Goal: Information Seeking & Learning: Find contact information

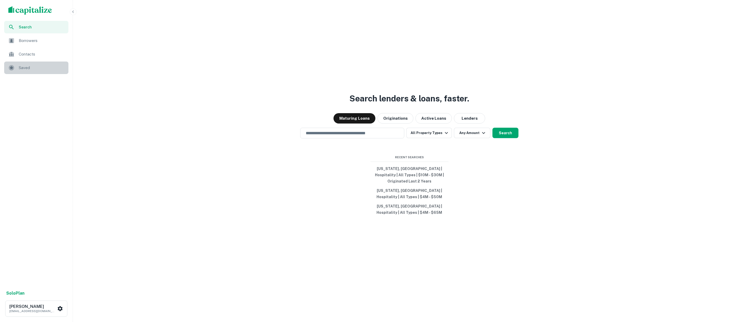
click at [23, 66] on span "Saved" at bounding box center [42, 68] width 47 height 6
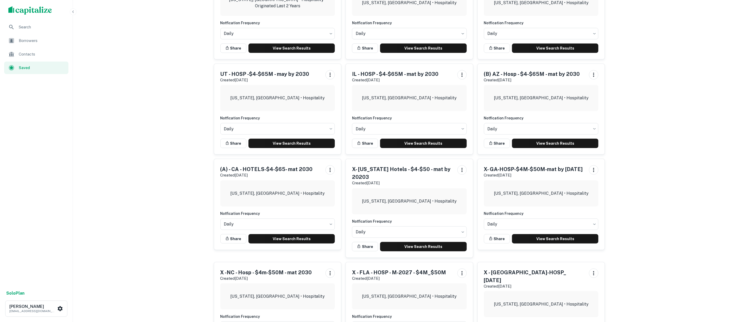
scroll to position [87, 0]
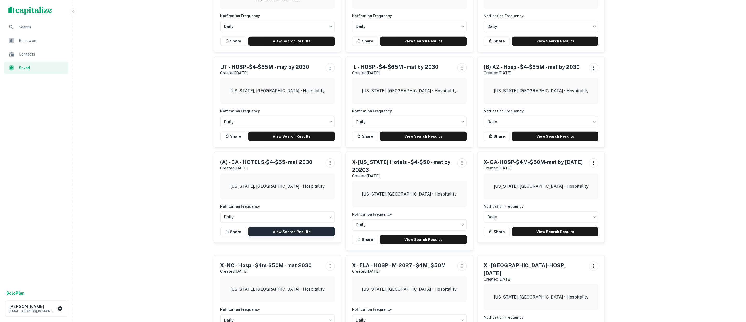
click at [299, 232] on link "View Search Results" at bounding box center [292, 231] width 87 height 9
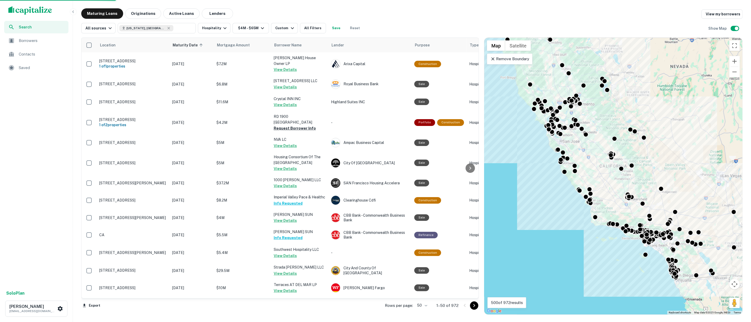
click at [427, 305] on body "Search Borrowers Contacts Saved Solo Plan [PERSON_NAME] [EMAIL_ADDRESS][DOMAIN_…" at bounding box center [375, 161] width 751 height 322
click at [423, 312] on li "100" at bounding box center [422, 310] width 15 height 9
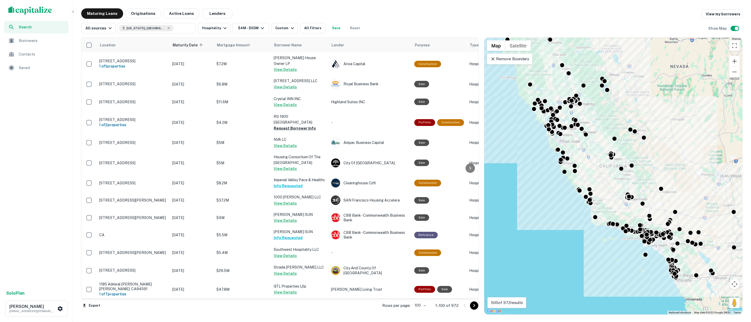
click at [474, 303] on icon "Go to next page" at bounding box center [474, 305] width 6 height 6
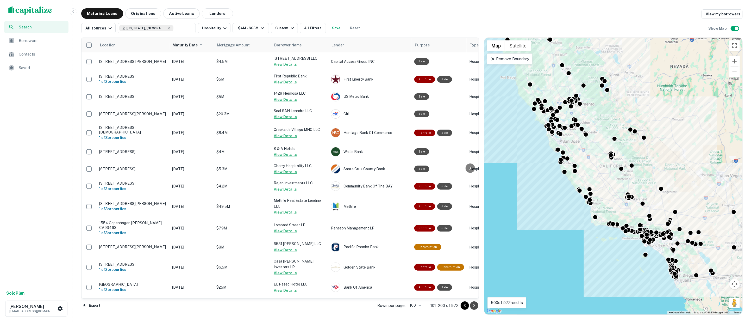
click at [474, 304] on icon "Go to next page" at bounding box center [474, 305] width 2 height 3
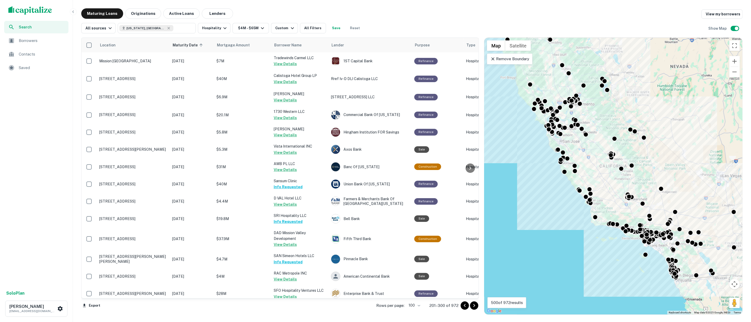
click at [475, 303] on icon "Go to next page" at bounding box center [474, 305] width 6 height 6
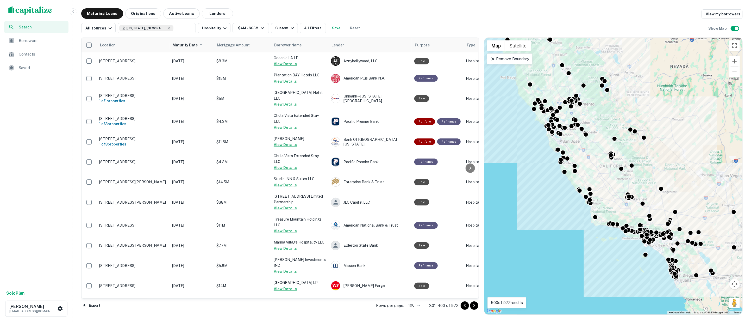
click at [475, 306] on icon "Go to next page" at bounding box center [474, 305] width 6 height 6
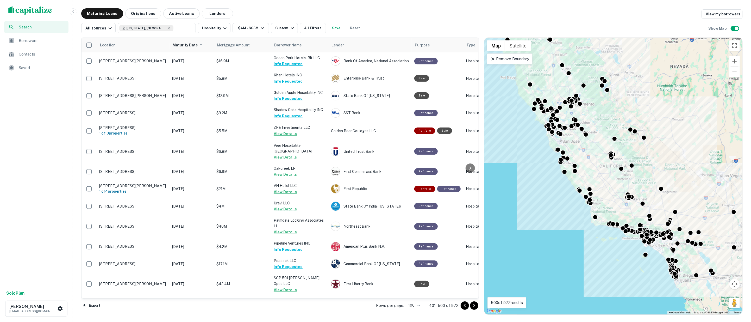
click at [475, 305] on icon "Go to next page" at bounding box center [474, 305] width 6 height 6
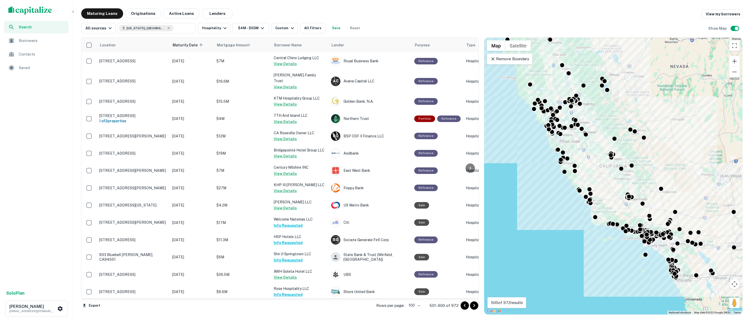
click at [476, 304] on icon "Go to next page" at bounding box center [474, 305] width 6 height 6
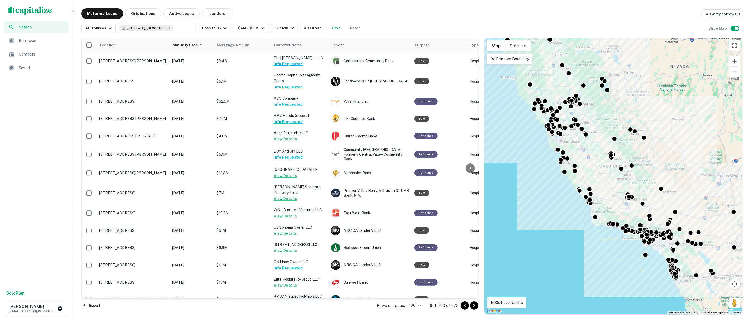
click at [475, 305] on icon "Go to next page" at bounding box center [474, 305] width 6 height 6
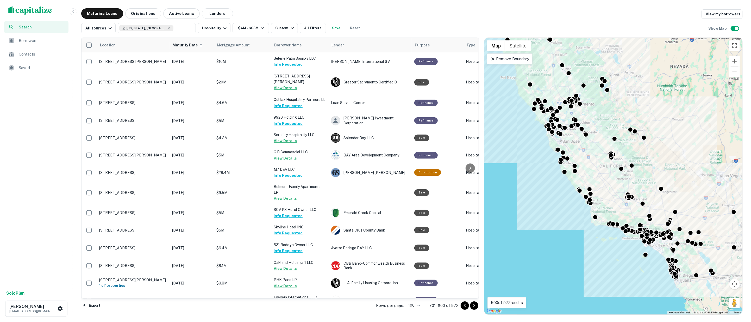
click at [476, 306] on icon "Go to next page" at bounding box center [474, 305] width 6 height 6
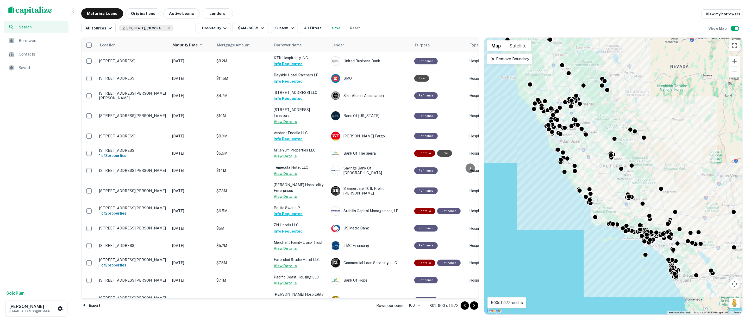
click at [476, 305] on icon "Go to next page" at bounding box center [474, 305] width 6 height 6
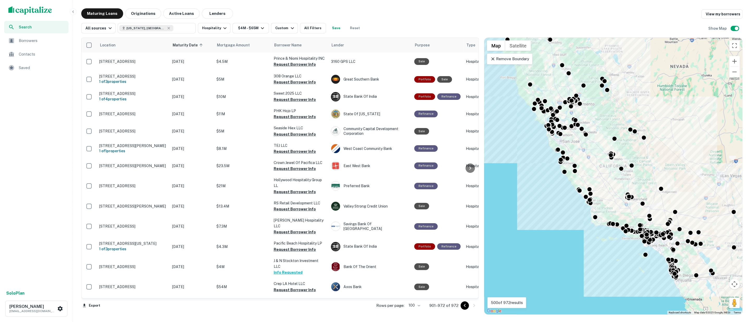
click at [463, 304] on icon "Go to previous page" at bounding box center [465, 305] width 6 height 6
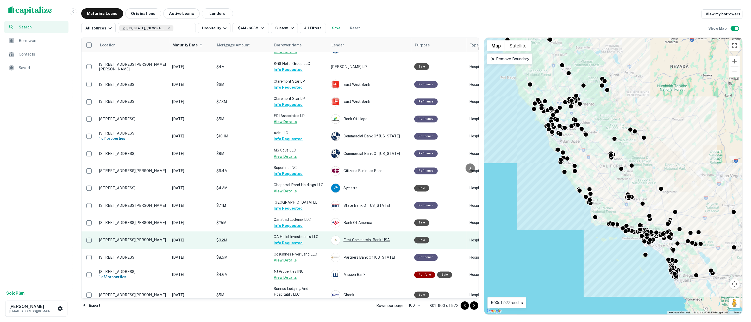
scroll to position [954, 0]
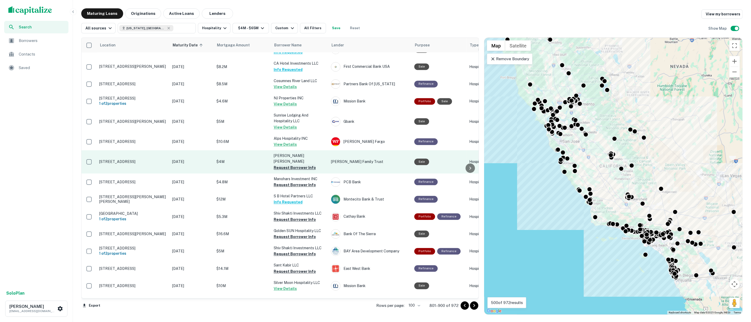
click at [293, 164] on button "Request Borrower Info" at bounding box center [295, 167] width 42 height 6
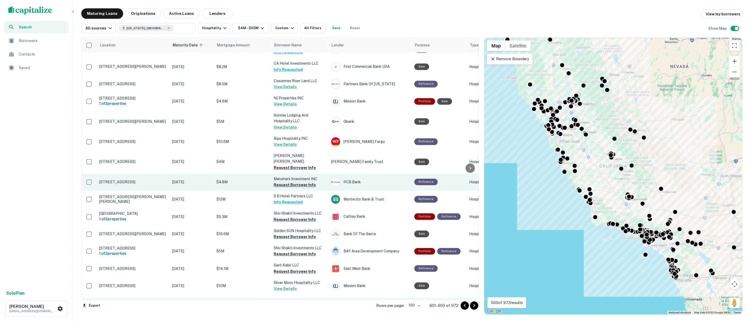
click at [292, 181] on button "Request Borrower Info" at bounding box center [295, 184] width 42 height 6
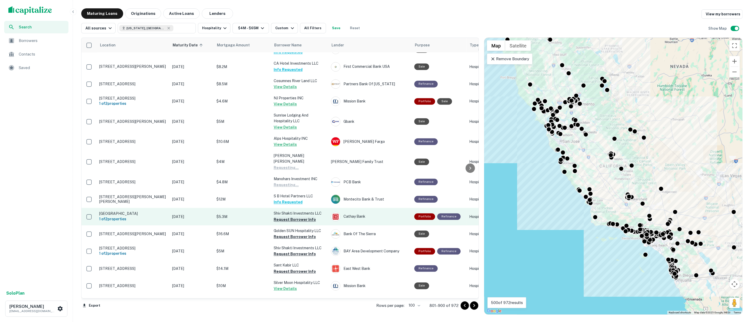
click at [297, 216] on button "Request Borrower Info" at bounding box center [295, 219] width 42 height 6
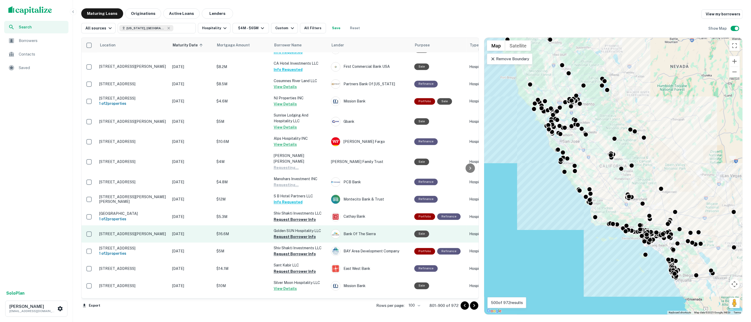
click at [296, 233] on button "Request Borrower Info" at bounding box center [295, 236] width 42 height 6
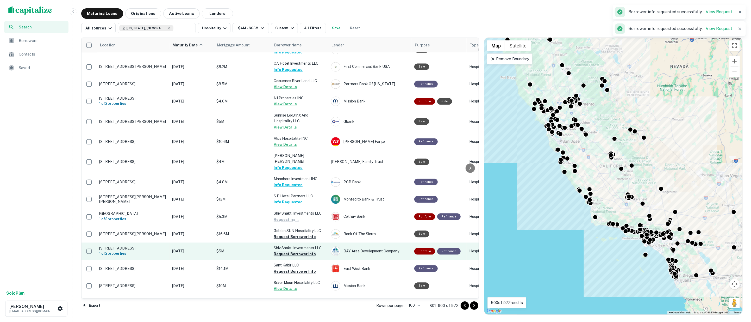
click at [298, 250] on button "Request Borrower Info" at bounding box center [295, 253] width 42 height 6
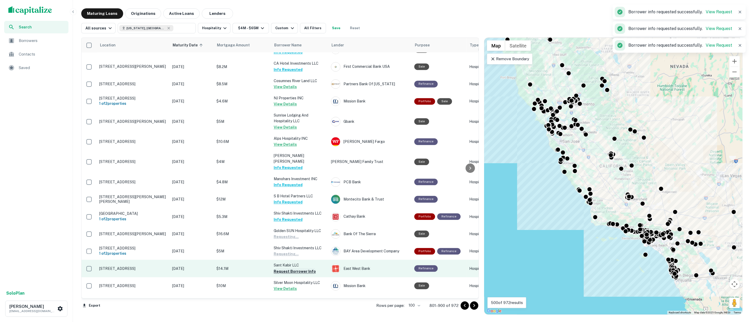
click at [297, 268] on button "Request Borrower Info" at bounding box center [295, 271] width 42 height 6
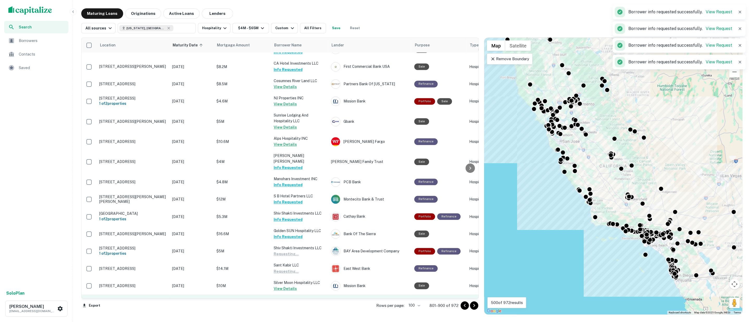
click at [300, 308] on button "Request Borrower Info" at bounding box center [295, 311] width 42 height 6
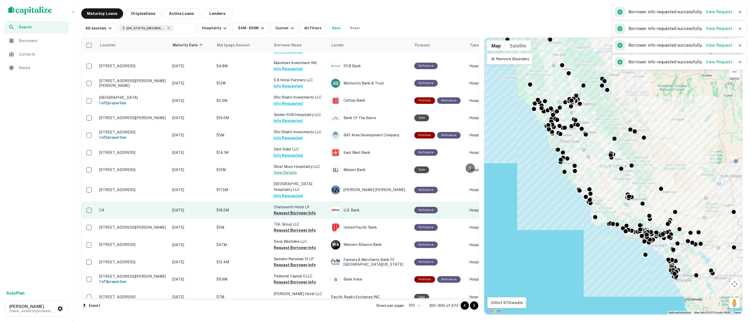
click at [292, 210] on button "Request Borrower Info" at bounding box center [295, 213] width 42 height 6
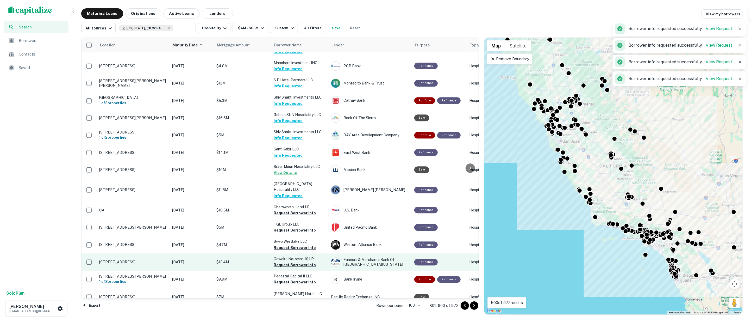
click at [293, 227] on button "Request Borrower Info" at bounding box center [295, 230] width 42 height 6
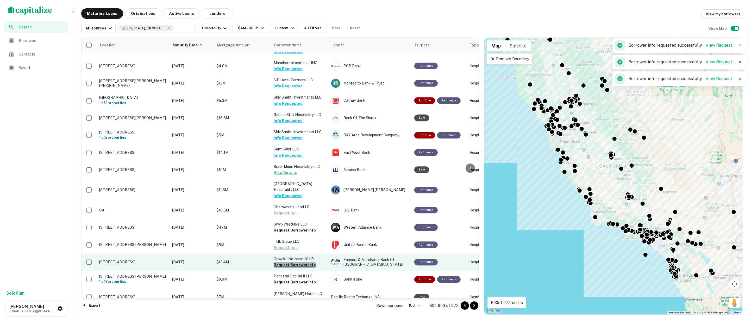
click at [298, 261] on button "Request Borrower Info" at bounding box center [295, 264] width 42 height 6
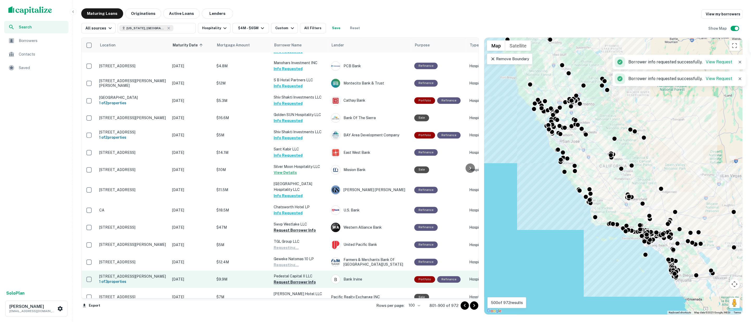
click at [300, 279] on button "Request Borrower Info" at bounding box center [295, 282] width 42 height 6
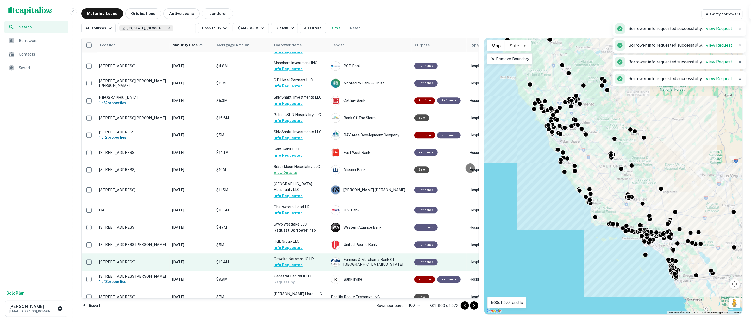
click at [290, 297] on button "Request Borrower Info" at bounding box center [295, 300] width 42 height 6
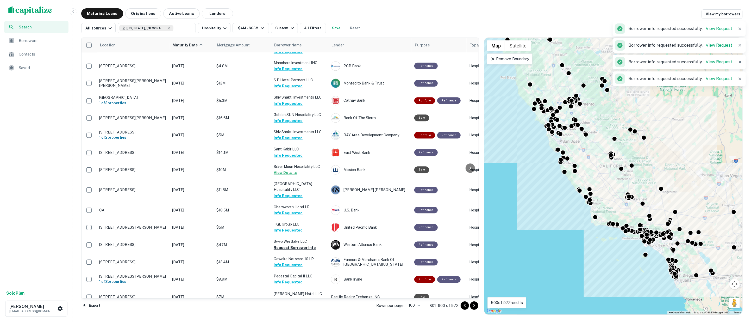
scroll to position [1157, 0]
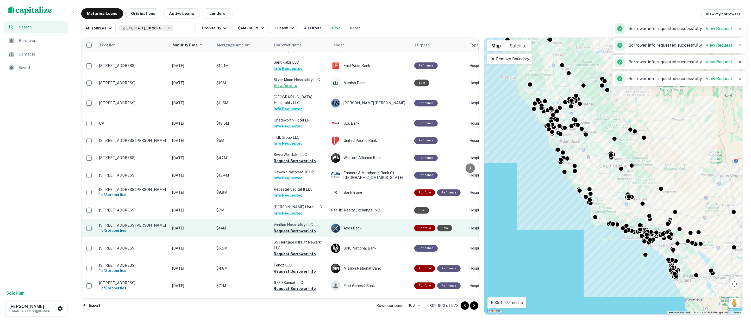
click at [283, 158] on button "Request Borrower Info" at bounding box center [295, 161] width 42 height 6
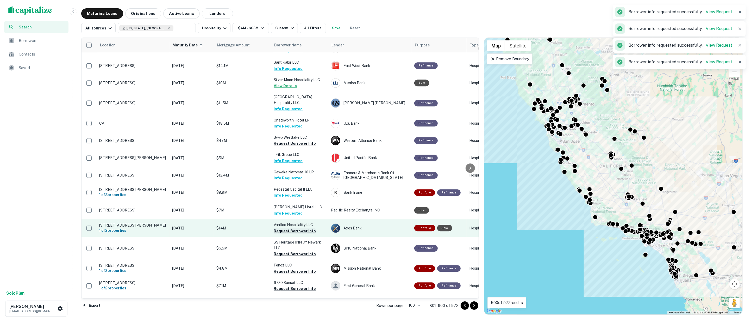
click at [292, 228] on button "Request Borrower Info" at bounding box center [295, 231] width 42 height 6
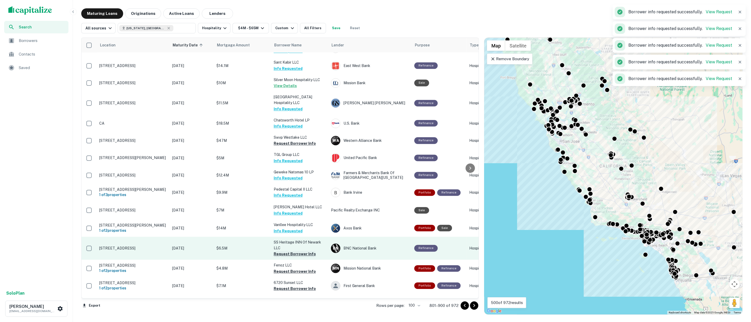
click at [297, 250] on button "Request Borrower Info" at bounding box center [295, 253] width 42 height 6
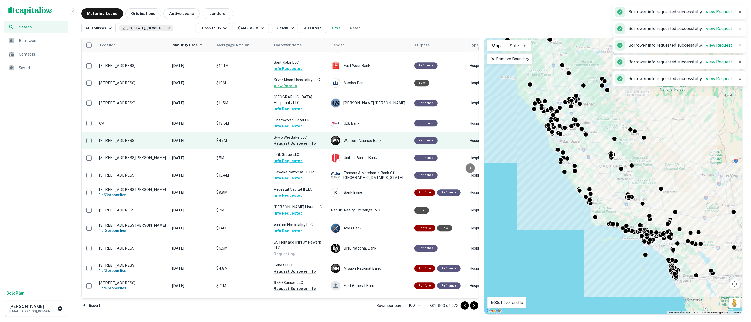
click at [281, 140] on button "Request Borrower Info" at bounding box center [295, 143] width 42 height 6
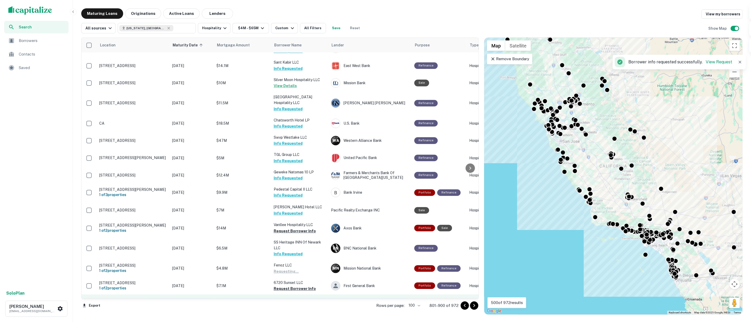
drag, startPoint x: 285, startPoint y: 263, endPoint x: 287, endPoint y: 287, distance: 23.6
click at [285, 285] on button "Request Borrower Info" at bounding box center [295, 288] width 42 height 6
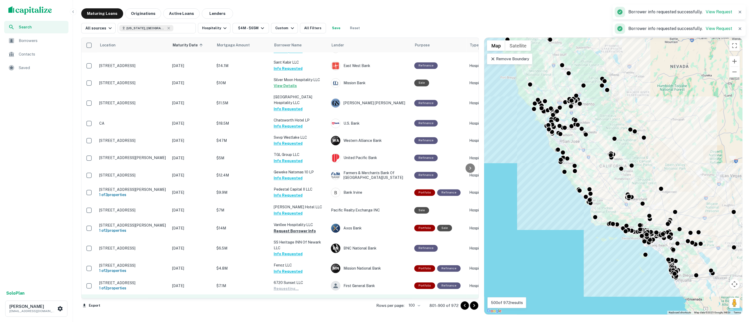
click at [288, 308] on button "Request Borrower Info" at bounding box center [295, 311] width 42 height 6
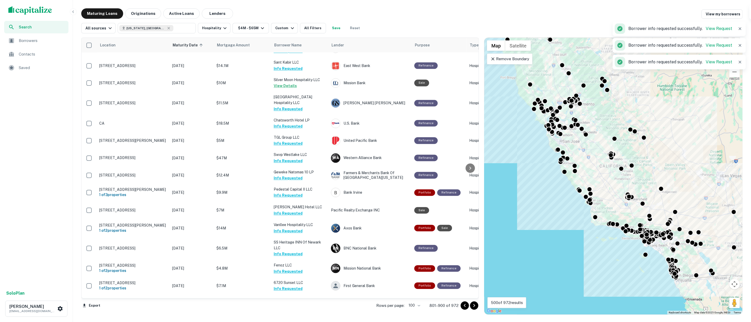
scroll to position [1273, 0]
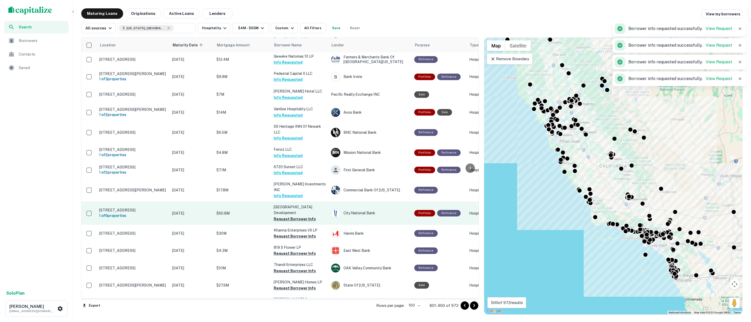
click at [288, 216] on button "Request Borrower Info" at bounding box center [295, 219] width 42 height 6
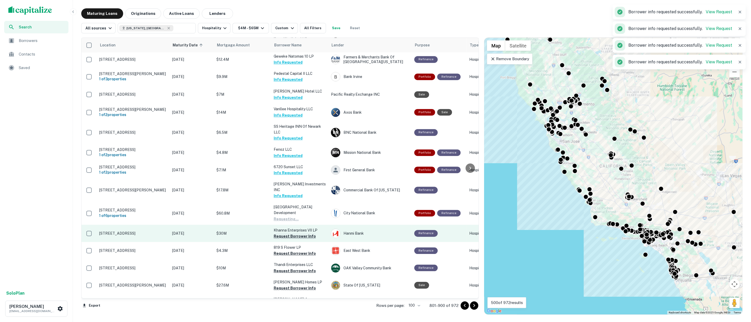
click at [288, 233] on button "Request Borrower Info" at bounding box center [295, 236] width 42 height 6
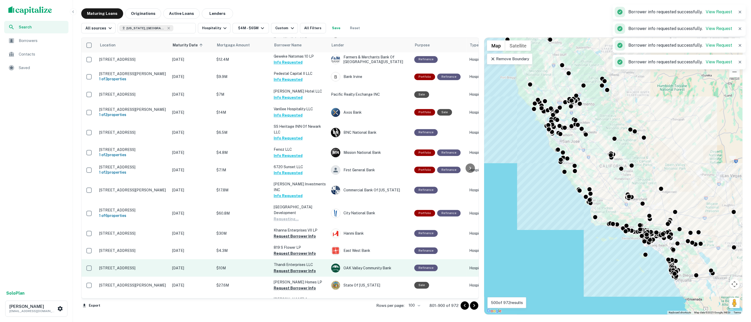
click at [289, 250] on button "Request Borrower Info" at bounding box center [295, 253] width 42 height 6
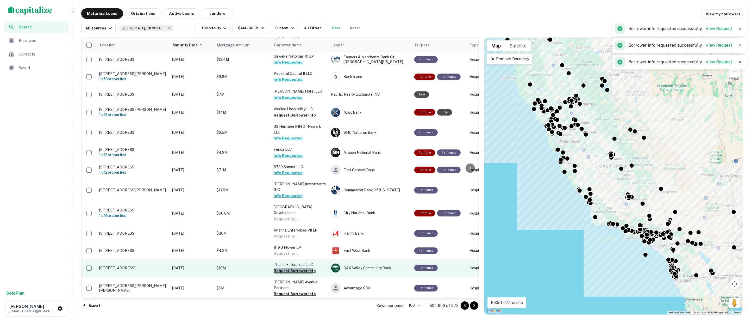
click at [285, 267] on button "Request Borrower Info" at bounding box center [295, 270] width 42 height 6
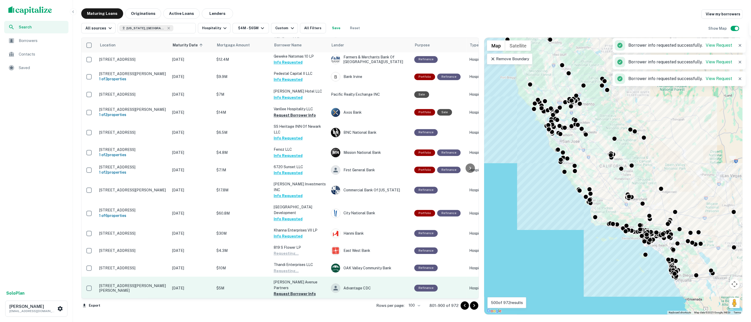
click at [290, 290] on button "Request Borrower Info" at bounding box center [295, 293] width 42 height 6
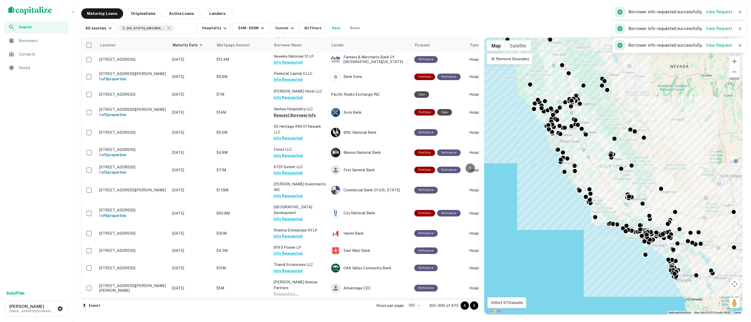
click at [295, 308] on button "Request Borrower Info" at bounding box center [295, 311] width 42 height 6
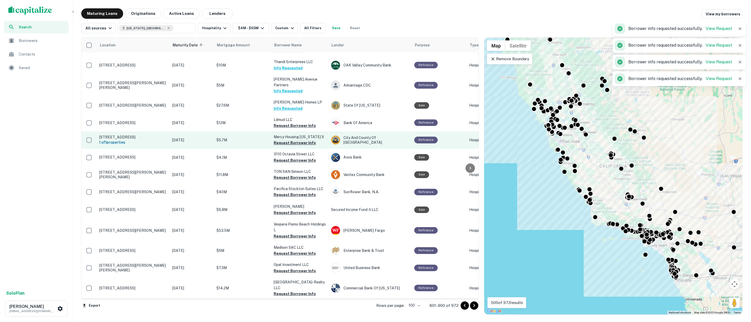
click at [291, 122] on button "Request Borrower Info" at bounding box center [295, 125] width 42 height 6
click at [293, 140] on button "Request Borrower Info" at bounding box center [295, 143] width 42 height 6
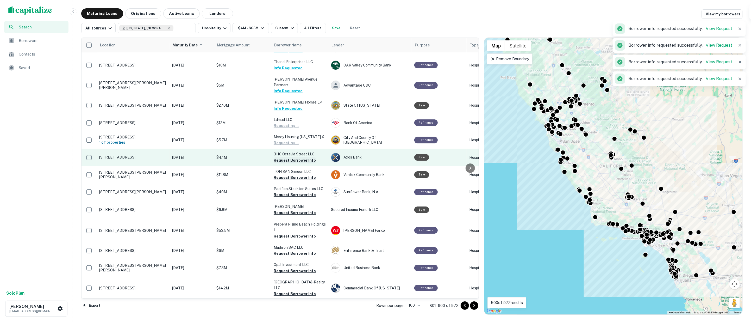
click at [290, 157] on button "Request Borrower Info" at bounding box center [295, 160] width 42 height 6
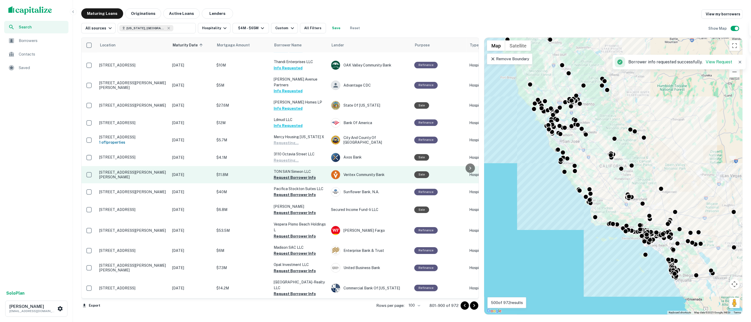
click at [295, 174] on button "Request Borrower Info" at bounding box center [295, 177] width 42 height 6
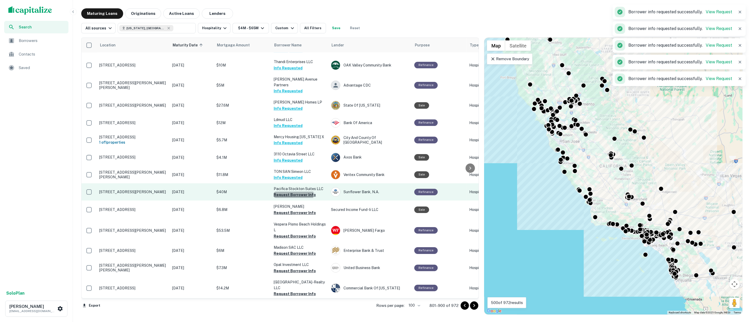
click at [293, 191] on button "Request Borrower Info" at bounding box center [295, 194] width 42 height 6
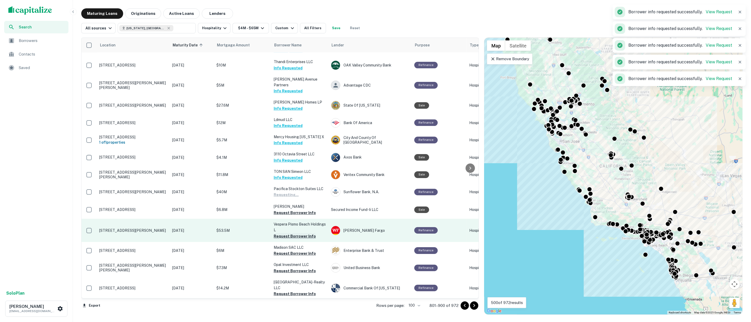
click at [289, 209] on button "Request Borrower Info" at bounding box center [295, 212] width 42 height 6
click at [293, 233] on button "Request Borrower Info" at bounding box center [295, 236] width 42 height 6
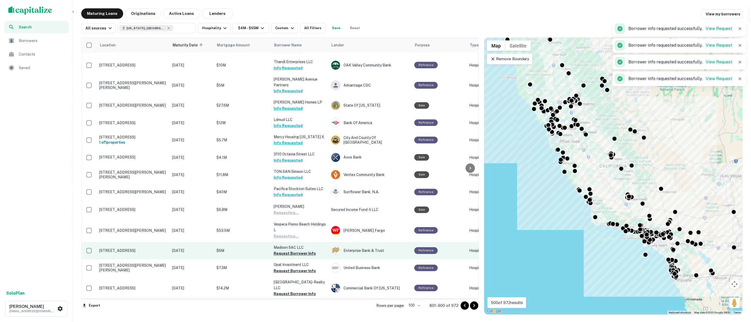
click at [293, 250] on button "Request Borrower Info" at bounding box center [295, 253] width 42 height 6
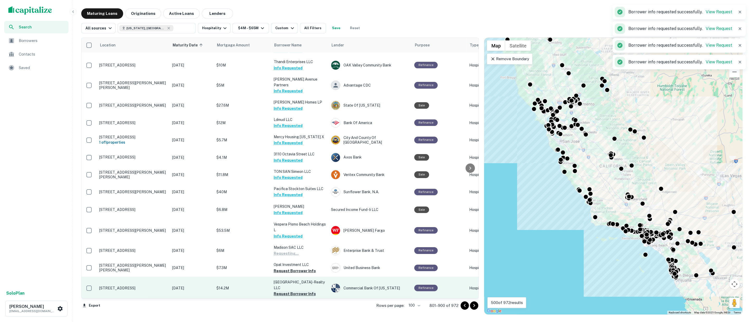
click at [298, 267] on button "Request Borrower Info" at bounding box center [295, 270] width 42 height 6
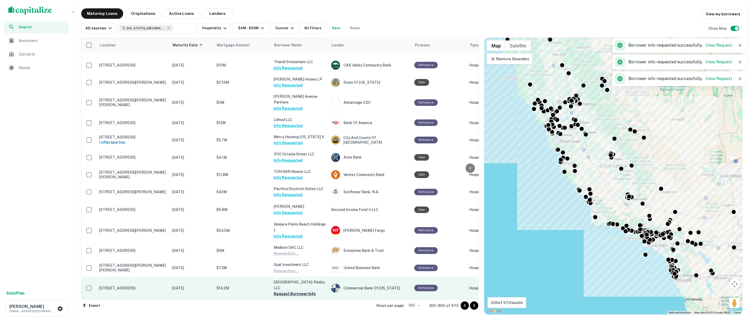
click at [295, 290] on button "Request Borrower Info" at bounding box center [295, 293] width 42 height 6
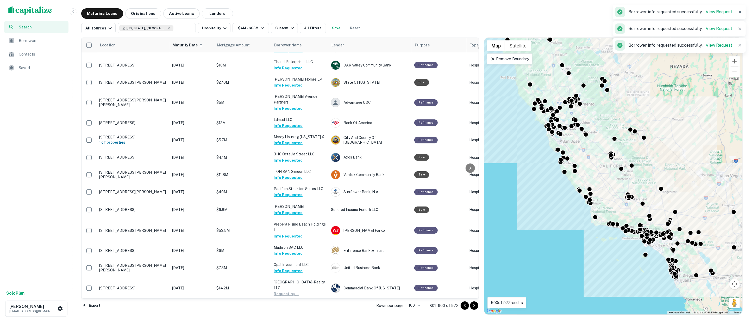
click at [290, 307] on button "Request Borrower Info" at bounding box center [295, 310] width 42 height 6
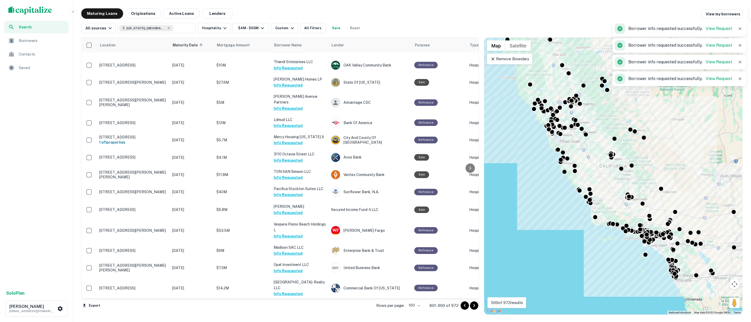
scroll to position [1553, 0]
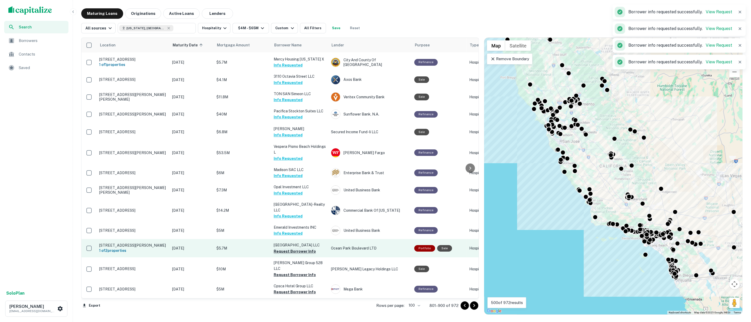
click at [294, 248] on button "Request Borrower Info" at bounding box center [295, 251] width 42 height 6
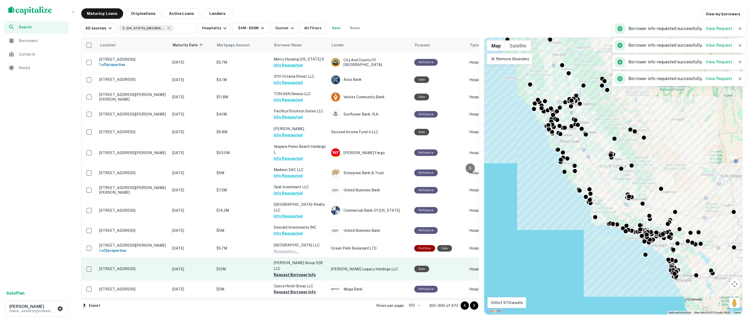
click at [295, 271] on button "Request Borrower Info" at bounding box center [295, 274] width 42 height 6
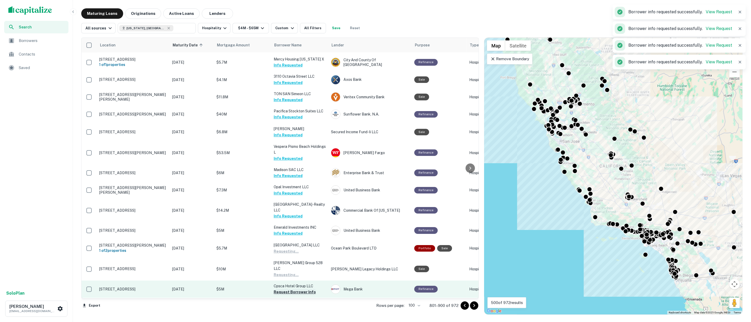
click at [294, 288] on button "Request Borrower Info" at bounding box center [295, 291] width 42 height 6
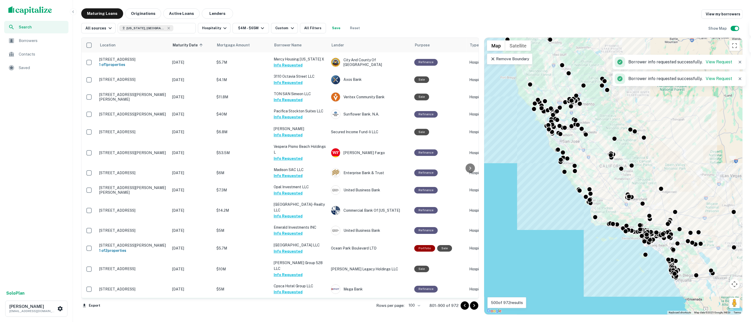
click at [295, 311] on button "Request Borrower Info" at bounding box center [295, 314] width 42 height 6
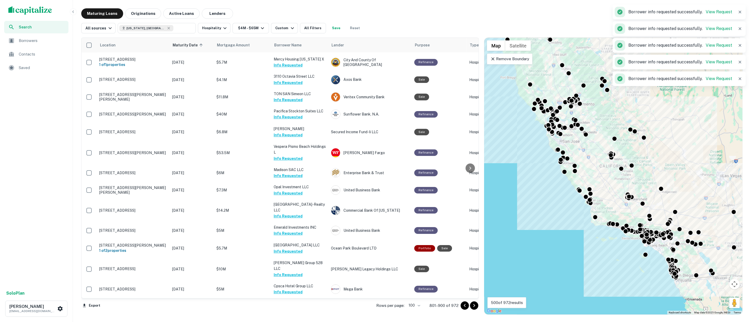
click at [474, 305] on icon "Go to next page" at bounding box center [474, 305] width 6 height 6
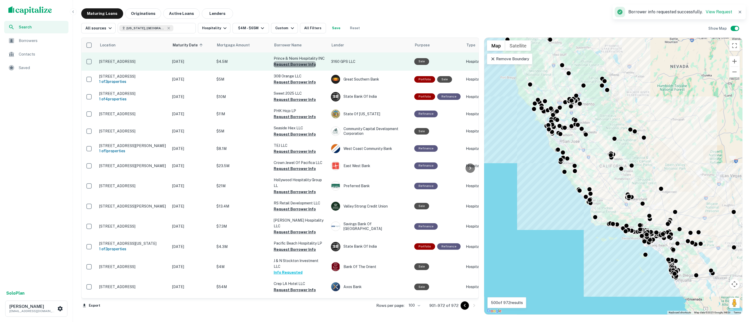
click at [302, 63] on button "Request Borrower Info" at bounding box center [295, 64] width 42 height 6
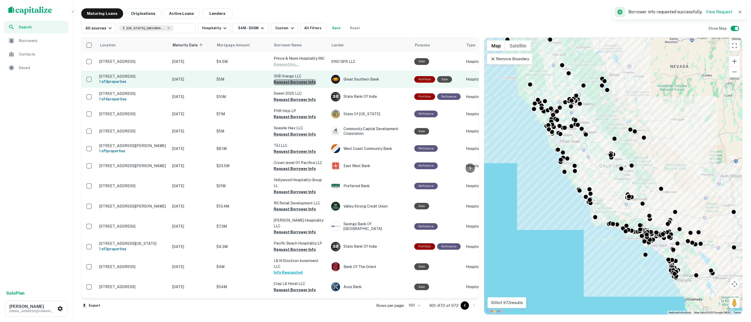
click at [301, 83] on button "Request Borrower Info" at bounding box center [295, 82] width 42 height 6
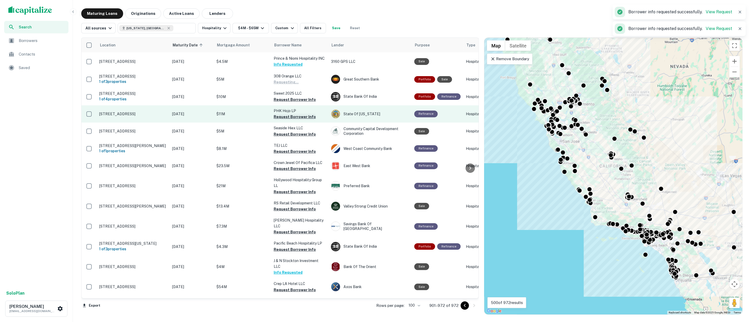
click at [300, 100] on button "Request Borrower Info" at bounding box center [295, 99] width 42 height 6
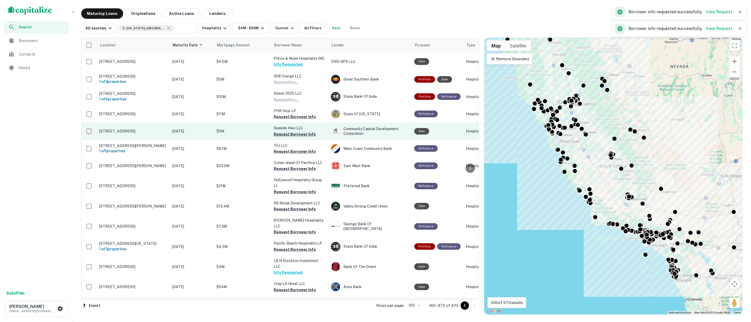
click at [299, 119] on button "Request Borrower Info" at bounding box center [295, 117] width 42 height 6
click at [300, 136] on button "Request Borrower Info" at bounding box center [295, 134] width 42 height 6
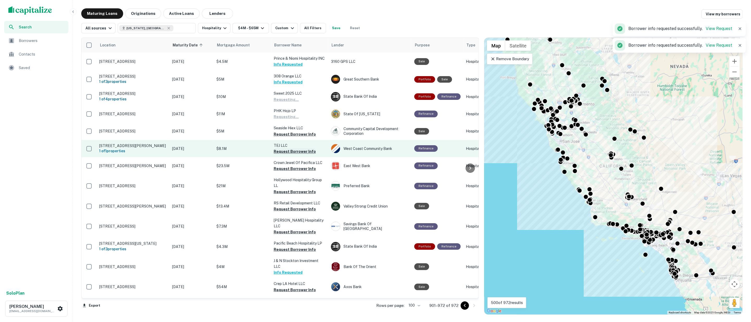
click at [301, 154] on button "Request Borrower Info" at bounding box center [295, 151] width 42 height 6
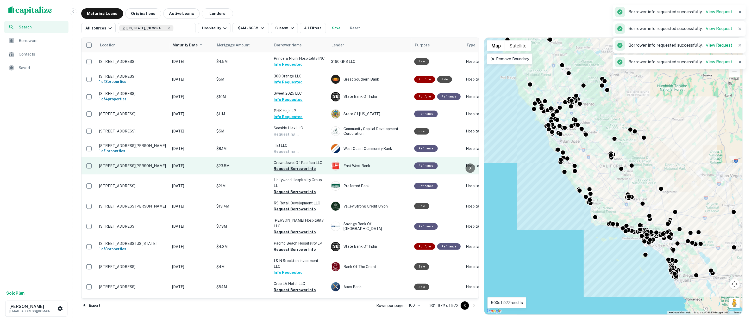
click at [300, 172] on button "Request Borrower Info" at bounding box center [295, 168] width 42 height 6
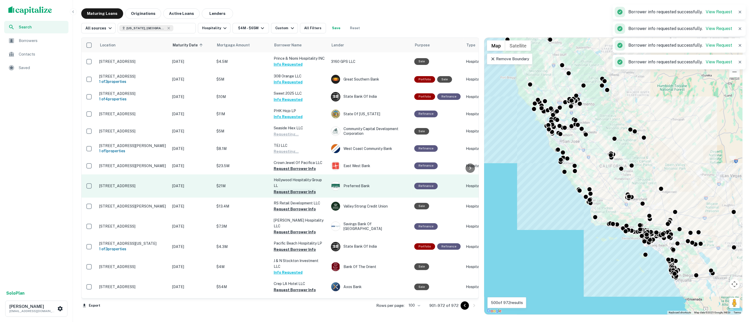
click at [294, 195] on button "Request Borrower Info" at bounding box center [295, 191] width 42 height 6
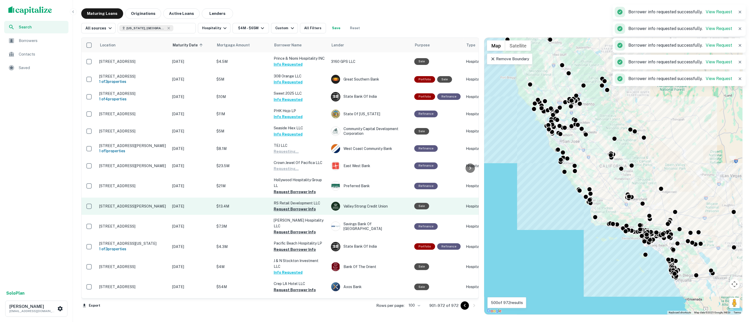
click at [295, 212] on button "Request Borrower Info" at bounding box center [295, 209] width 42 height 6
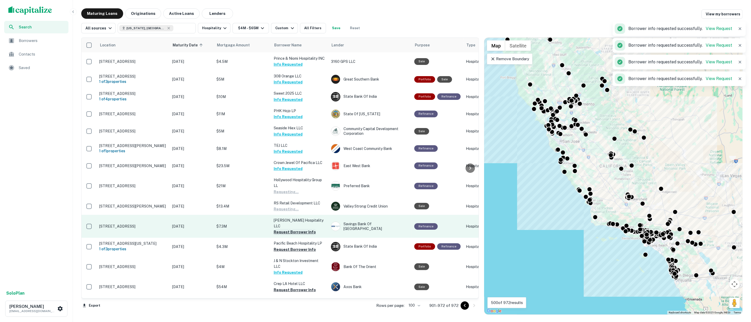
click at [295, 230] on button "Request Borrower Info" at bounding box center [295, 232] width 42 height 6
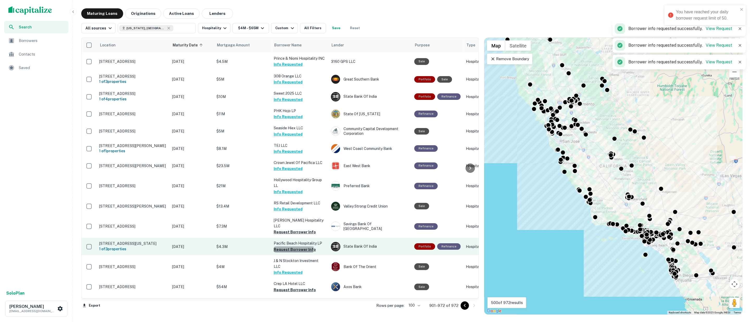
click at [293, 248] on button "Request Borrower Info" at bounding box center [295, 249] width 42 height 6
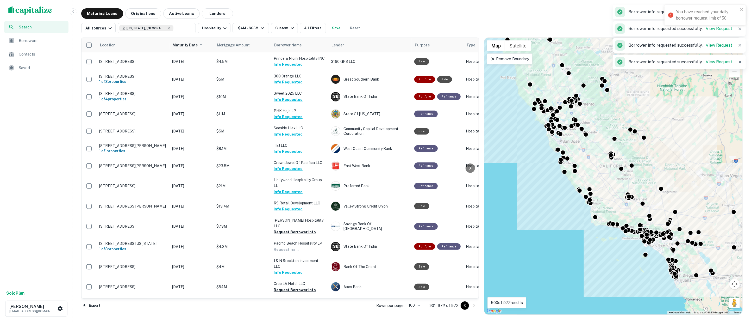
scroll to position [58, 0]
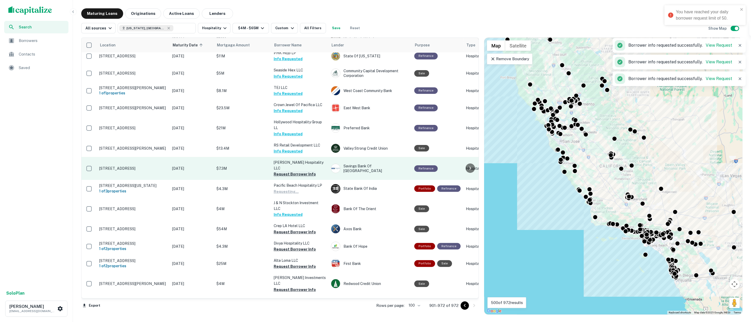
drag, startPoint x: 289, startPoint y: 223, endPoint x: 293, endPoint y: 173, distance: 49.6
click at [289, 229] on button "Request Borrower Info" at bounding box center [295, 232] width 42 height 6
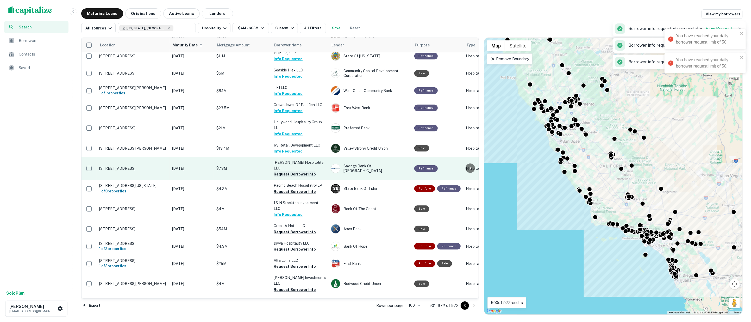
click at [292, 173] on button "Request Borrower Info" at bounding box center [295, 174] width 42 height 6
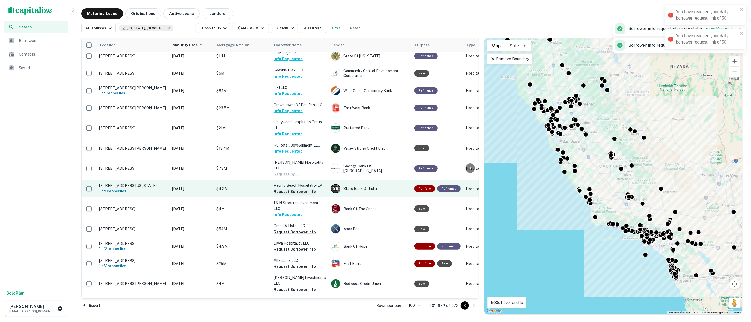
click at [290, 191] on button "Request Borrower Info" at bounding box center [295, 191] width 42 height 6
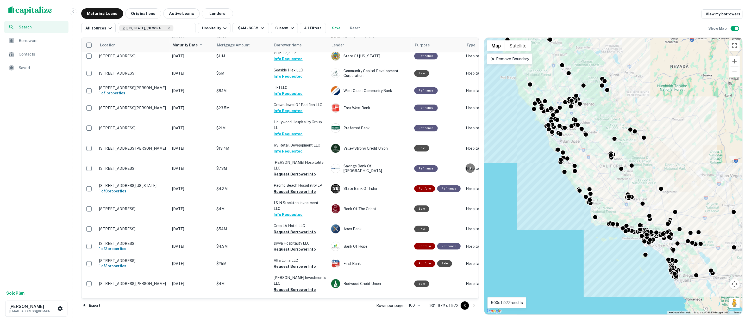
click at [24, 40] on span "Borrowers" at bounding box center [42, 40] width 47 height 6
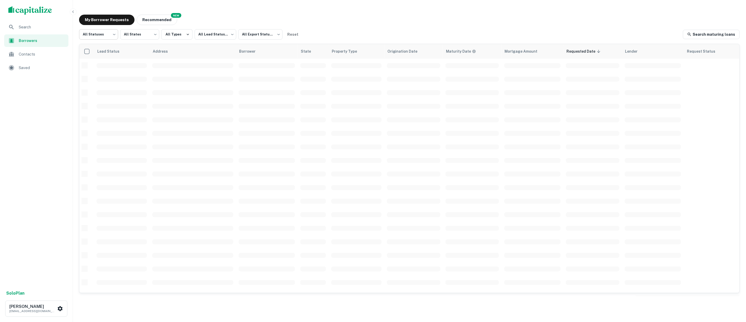
scroll to position [58, 0]
